Goal: Task Accomplishment & Management: Use online tool/utility

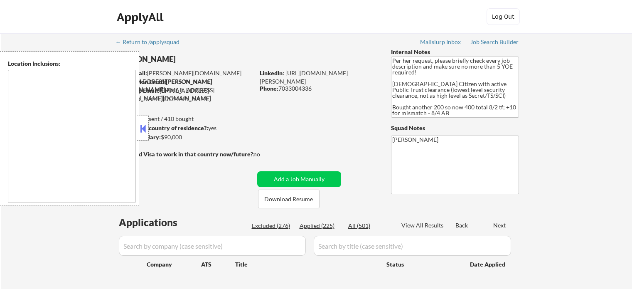
scroll to position [42, 0]
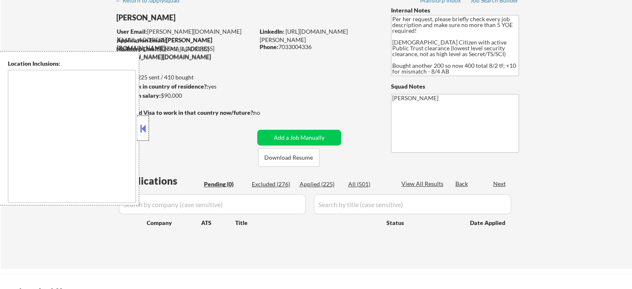
click at [148, 129] on div at bounding box center [143, 127] width 12 height 25
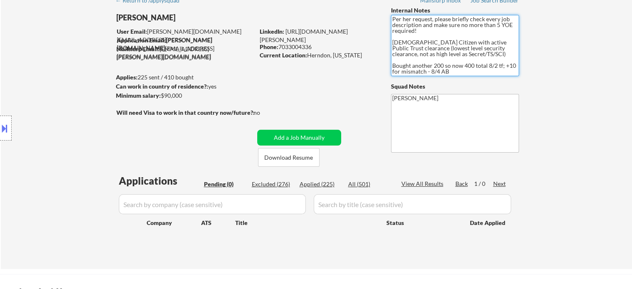
drag, startPoint x: 458, startPoint y: 71, endPoint x: 387, endPoint y: 17, distance: 89.2
click at [387, 17] on div "← Return to /applysquad Mailslurp Inbox Job Search Builder [PERSON_NAME] User E…" at bounding box center [316, 127] width 415 height 270
click at [592, 108] on div "← Return to /applysquad Mailslurp Inbox Job Search Builder [PERSON_NAME] User E…" at bounding box center [316, 130] width 631 height 277
drag, startPoint x: 392, startPoint y: 30, endPoint x: 449, endPoint y: 61, distance: 64.7
click at [382, 26] on div "← Return to /applysquad Mailslurp Inbox Job Search Builder [PERSON_NAME] User E…" at bounding box center [316, 127] width 415 height 270
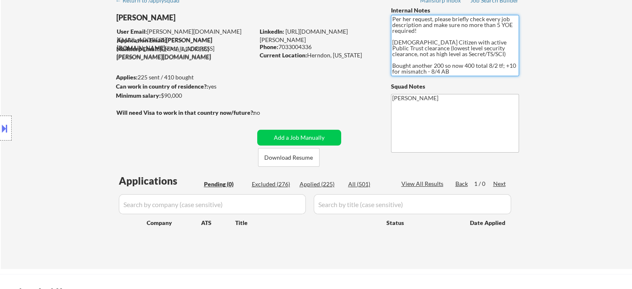
click at [459, 63] on textarea "Per her request, please briefly check every job description and make sure no mo…" at bounding box center [455, 45] width 128 height 61
drag, startPoint x: 456, startPoint y: 58, endPoint x: 364, endPoint y: 27, distance: 97.0
click at [364, 27] on div "[PERSON_NAME] User Email: [PERSON_NAME][DOMAIN_NAME][EMAIL_ADDRESS][PERSON_NAME…" at bounding box center [316, 86] width 415 height 160
click at [435, 60] on textarea "Per her request, please briefly check every job description and make sure no mo…" at bounding box center [455, 45] width 128 height 61
drag, startPoint x: 405, startPoint y: 36, endPoint x: 373, endPoint y: 10, distance: 40.7
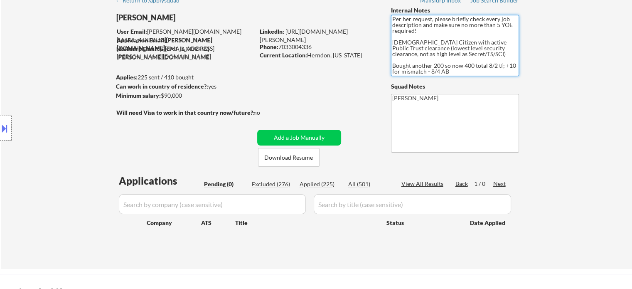
click at [373, 10] on div "← Return to /applysquad Mailslurp Inbox Job Search Builder [PERSON_NAME] User E…" at bounding box center [316, 127] width 415 height 270
drag, startPoint x: 339, startPoint y: 54, endPoint x: 316, endPoint y: 51, distance: 22.7
click at [317, 51] on div "LinkedIn: [URL][DOMAIN_NAME][PERSON_NAME] Phone: [PHONE_NUMBER] Current Locatio…" at bounding box center [319, 43] width 119 height 32
drag, startPoint x: 320, startPoint y: 68, endPoint x: 314, endPoint y: 62, distance: 8.2
click at [319, 68] on div "← Return to /applysquad Mailslurp Inbox Job Search Builder [PERSON_NAME] User E…" at bounding box center [316, 127] width 415 height 270
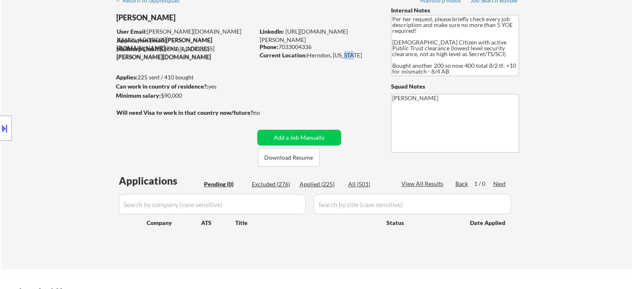
click at [346, 60] on div "← Return to /applysquad Mailslurp Inbox Job Search Builder [PERSON_NAME] User E…" at bounding box center [316, 127] width 415 height 270
click at [351, 68] on div "← Return to /applysquad Mailslurp Inbox Job Search Builder [PERSON_NAME] User E…" at bounding box center [316, 127] width 415 height 270
drag, startPoint x: 358, startPoint y: 57, endPoint x: 298, endPoint y: 46, distance: 61.3
click at [298, 46] on div "LinkedIn: [URL][DOMAIN_NAME][PERSON_NAME] Phone: [PHONE_NUMBER] Current Locatio…" at bounding box center [319, 43] width 119 height 32
click at [326, 93] on div "← Return to /applysquad Mailslurp Inbox Job Search Builder [PERSON_NAME] User E…" at bounding box center [316, 127] width 415 height 270
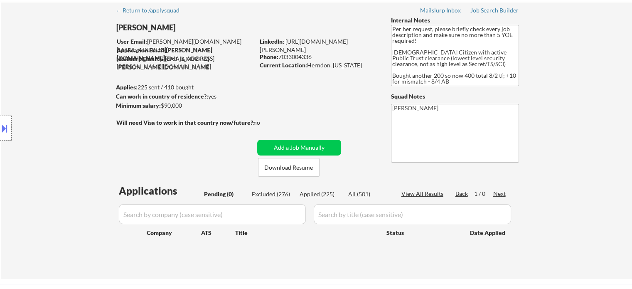
scroll to position [0, 0]
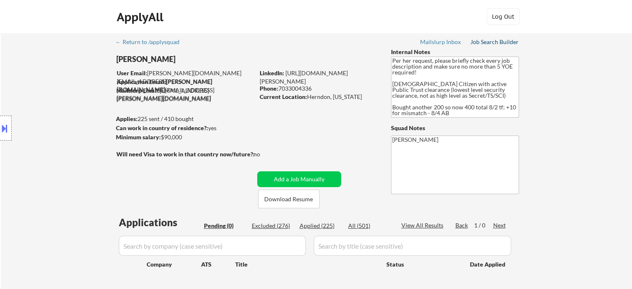
click at [490, 42] on div "Job Search Builder" at bounding box center [494, 42] width 49 height 6
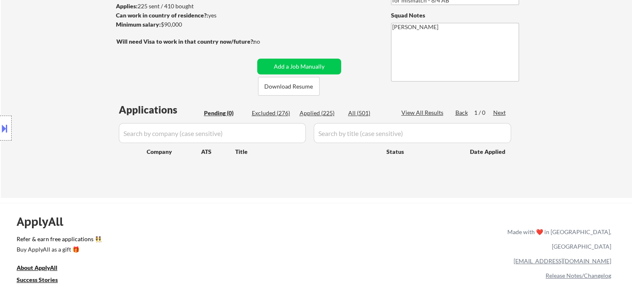
scroll to position [125, 0]
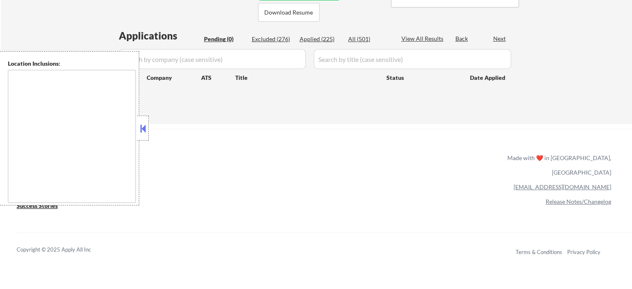
scroll to position [208, 0]
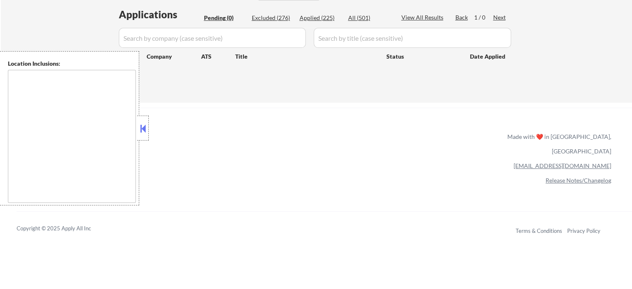
click at [146, 123] on button at bounding box center [142, 128] width 9 height 12
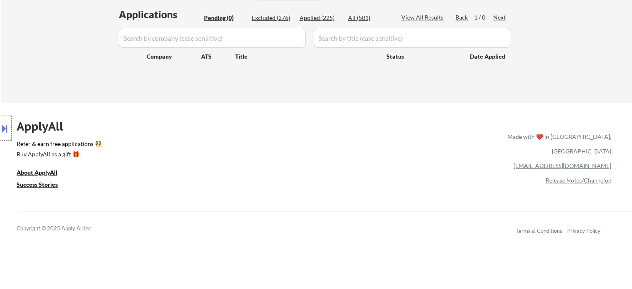
click at [217, 115] on div "ApplyAll Refer & earn free applications 👯‍♀️ Buy ApplyAll as a gift 🎁 About App…" at bounding box center [316, 179] width 632 height 132
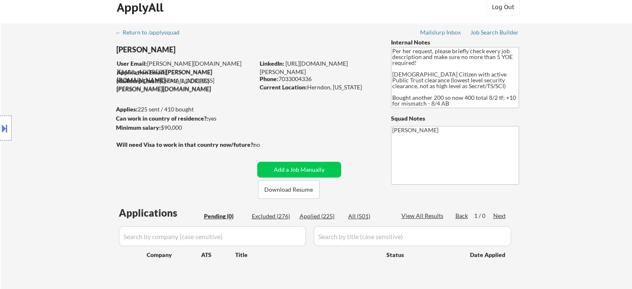
scroll to position [17, 0]
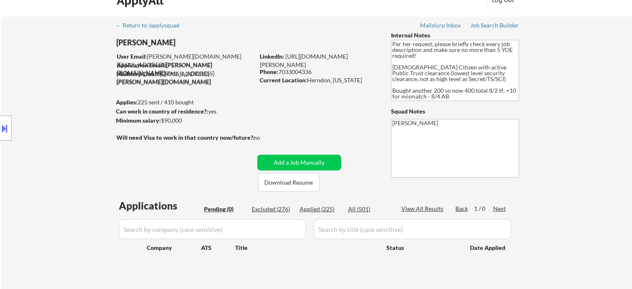
click at [85, 135] on div "Location Inclusions:" at bounding box center [74, 128] width 149 height 154
drag, startPoint x: 587, startPoint y: 87, endPoint x: 587, endPoint y: 80, distance: 7.1
click at [587, 80] on div "← Return to /applysquad Mailslurp Inbox Job Search Builder [PERSON_NAME] User E…" at bounding box center [316, 155] width 631 height 277
